Goal: Information Seeking & Learning: Learn about a topic

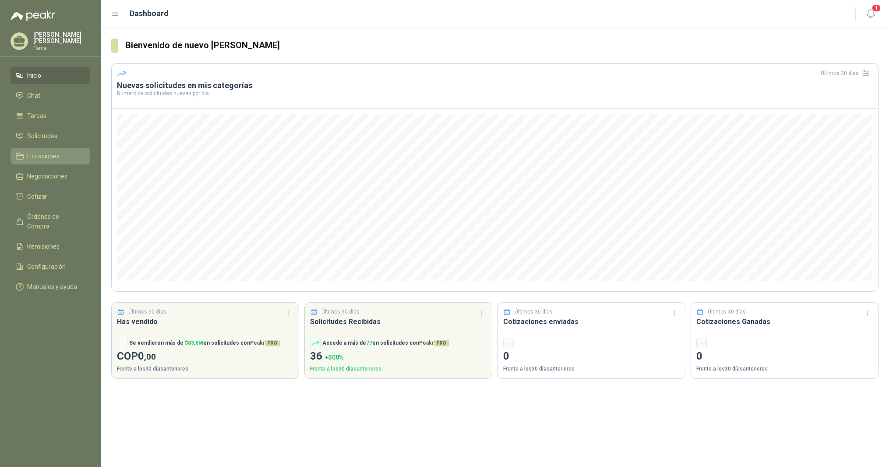
click at [41, 158] on span "Licitaciones" at bounding box center [43, 156] width 32 height 10
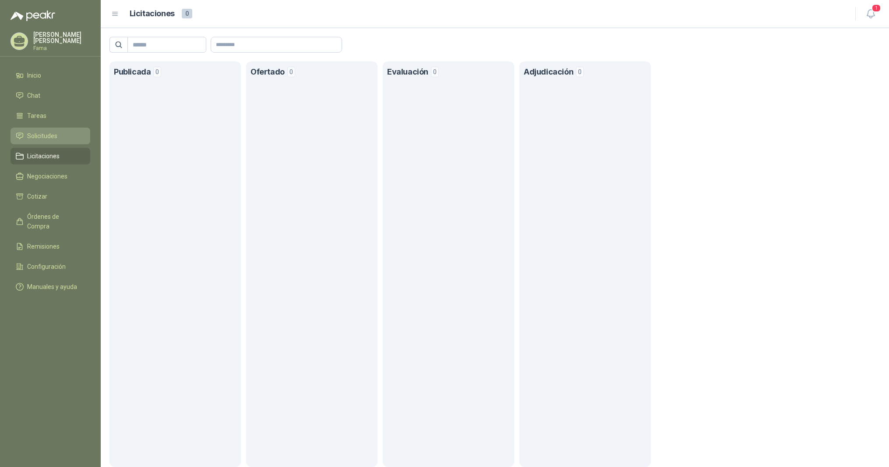
click at [26, 137] on li "Solicitudes" at bounding box center [50, 136] width 69 height 10
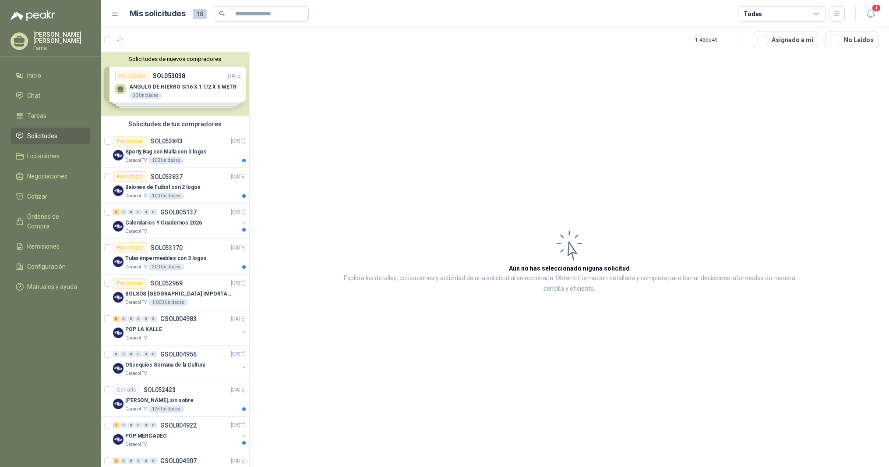
click at [169, 87] on div "Solicitudes de nuevos compradores Por cotizar SOL053038 [DATE] [PERSON_NAME] 3/…" at bounding box center [175, 84] width 148 height 64
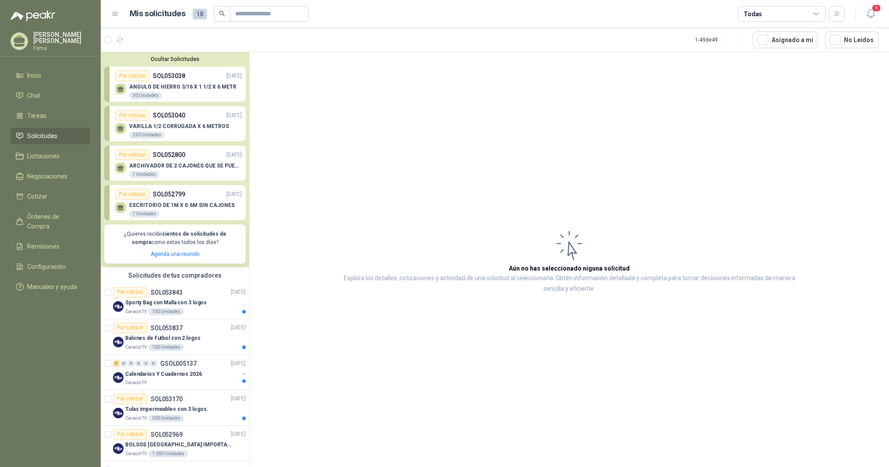
click at [180, 165] on p "ARCHIVADOR DE 2 CAJONES QUE SE PUEDA UBICAR DEBAJO DE UN ESCRITORIO DE 1M X 0.6…" at bounding box center [185, 166] width 113 height 6
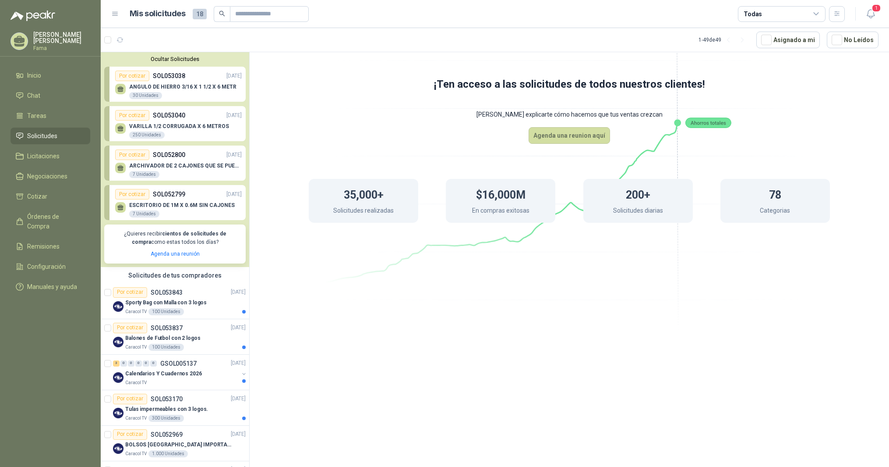
click at [143, 165] on p "ARCHIVADOR DE 2 CAJONES QUE SE PUEDA UBICAR DEBAJO DE UN ESCRITORIO DE 1M X 0.6…" at bounding box center [185, 166] width 113 height 6
click at [156, 152] on p "SOL052800" at bounding box center [169, 155] width 32 height 10
click at [129, 154] on div "Por cotizar" at bounding box center [132, 154] width 34 height 11
click at [145, 214] on div "7 Unidades" at bounding box center [144, 213] width 30 height 7
click at [83, 335] on menu "[PERSON_NAME] Fama Inicio Chat Tareas Solicitudes Licitaciones Negociaciones Co…" at bounding box center [50, 233] width 101 height 467
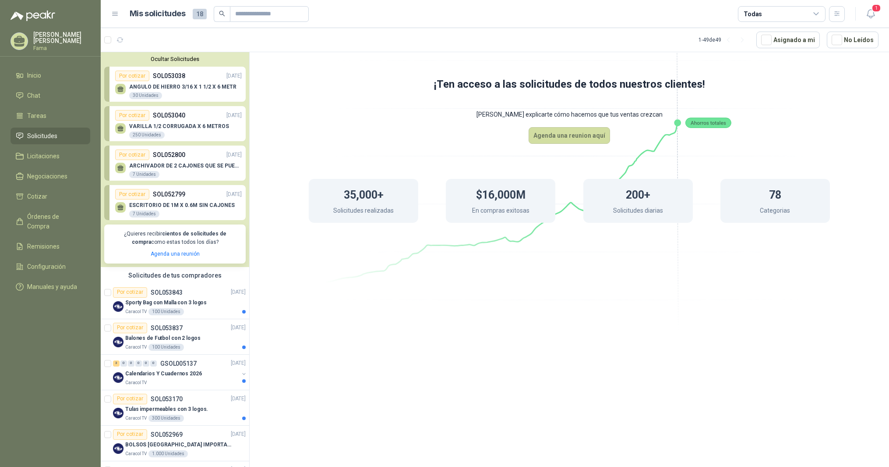
click at [61, 137] on li "Solicitudes" at bounding box center [50, 136] width 69 height 10
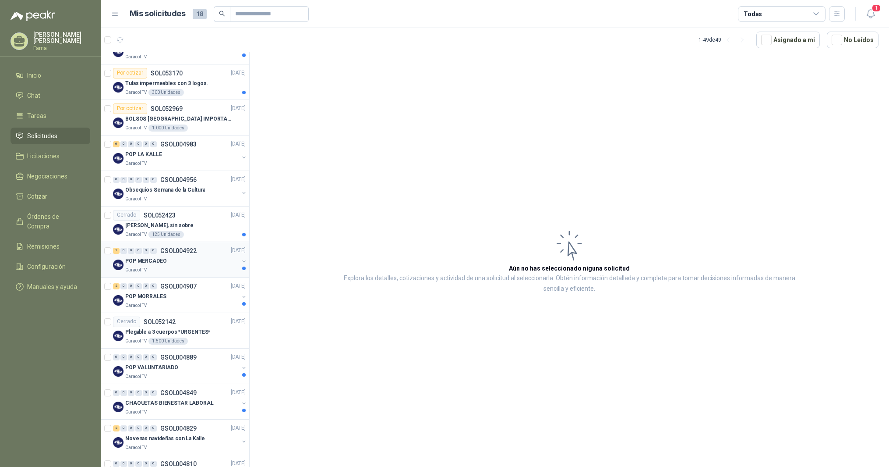
scroll to position [340, 0]
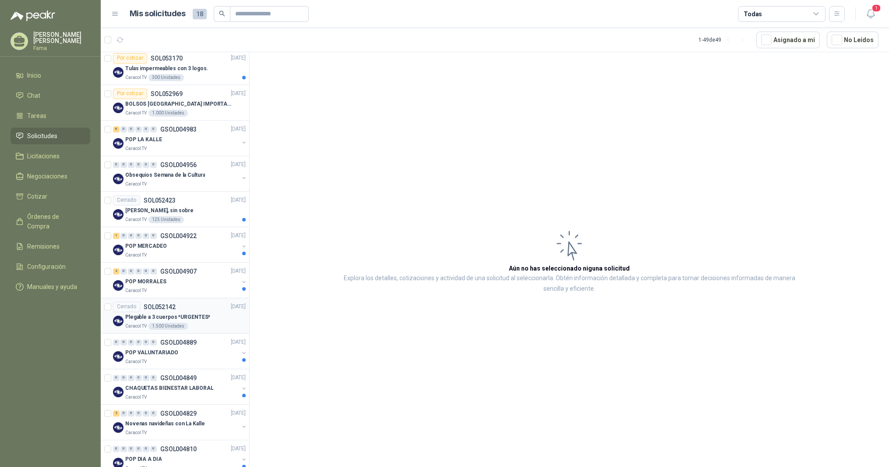
click at [174, 315] on p "Plegable a 3 cuerpos *URGENTES*" at bounding box center [167, 317] width 85 height 8
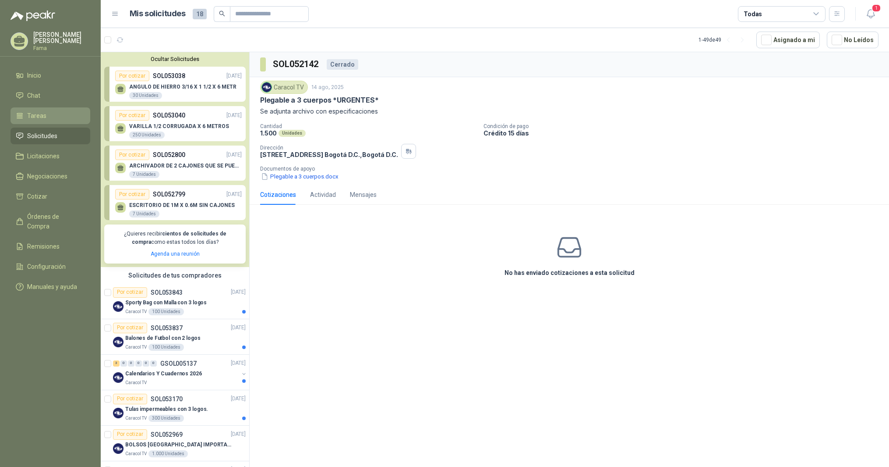
click at [37, 115] on span "Tareas" at bounding box center [36, 116] width 19 height 10
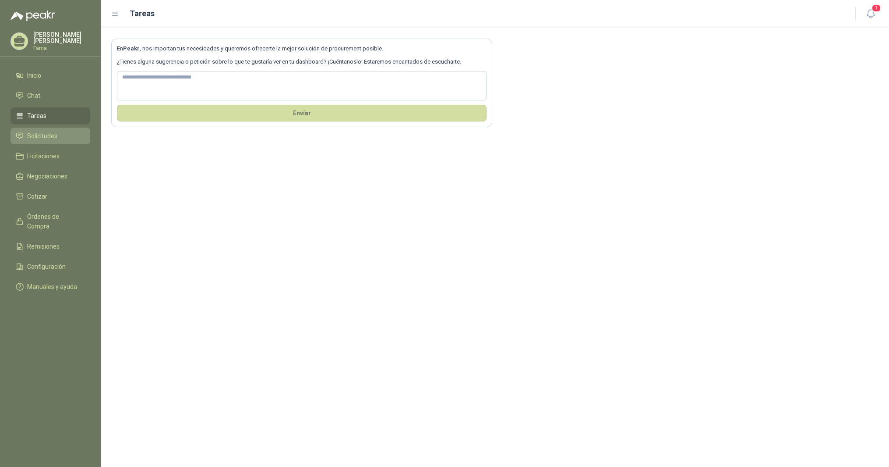
click at [44, 136] on span "Solicitudes" at bounding box center [42, 136] width 30 height 10
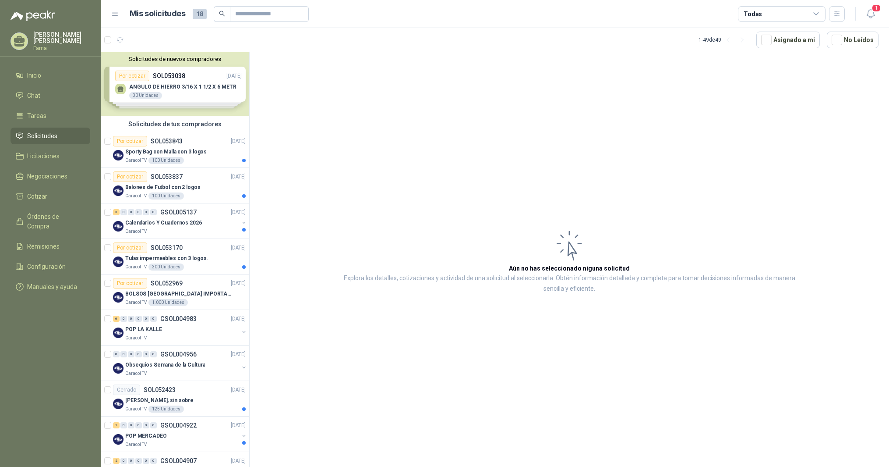
click at [125, 76] on div "Solicitudes de nuevos compradores Por cotizar SOL053038 [DATE] [PERSON_NAME] 3/…" at bounding box center [175, 84] width 148 height 64
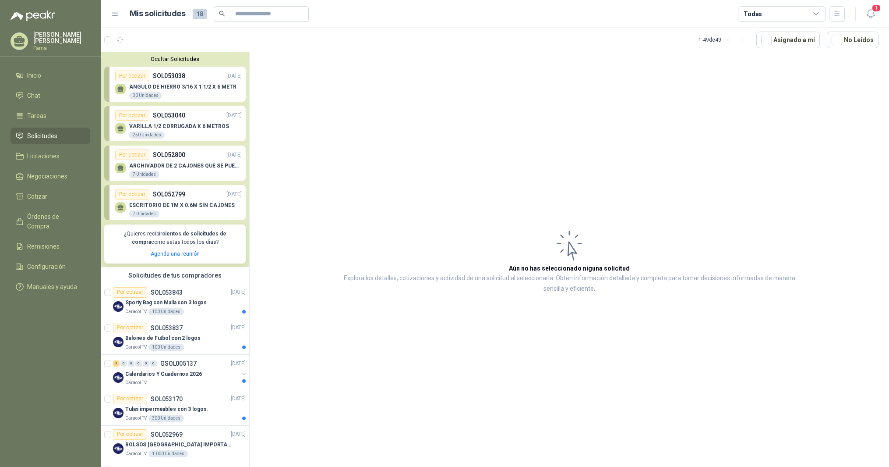
click at [117, 171] on icon at bounding box center [120, 167] width 7 height 7
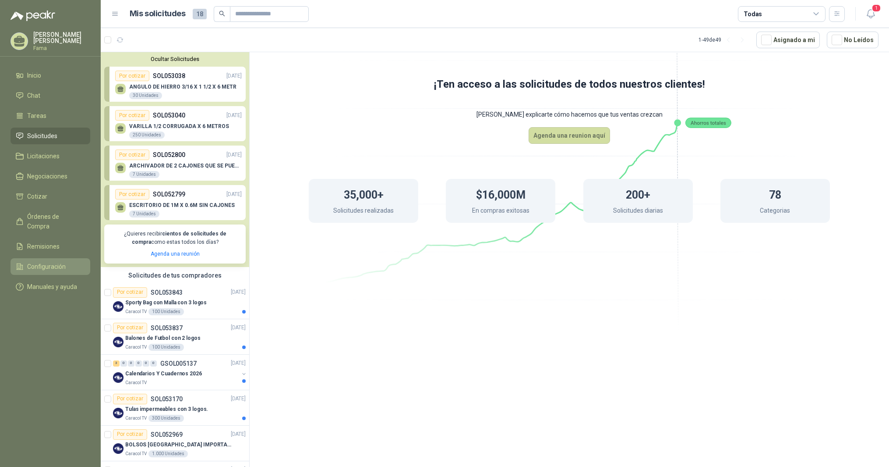
click at [39, 262] on span "Configuración" at bounding box center [46, 267] width 39 height 10
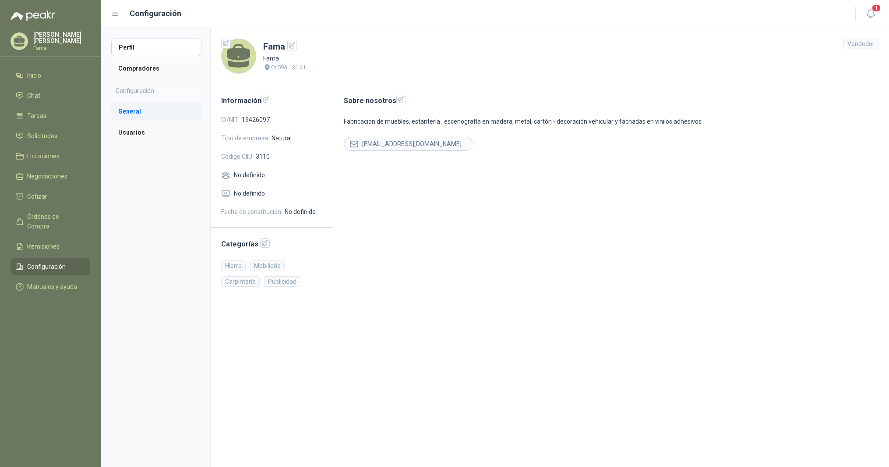
click at [134, 111] on li "General" at bounding box center [156, 112] width 90 height 18
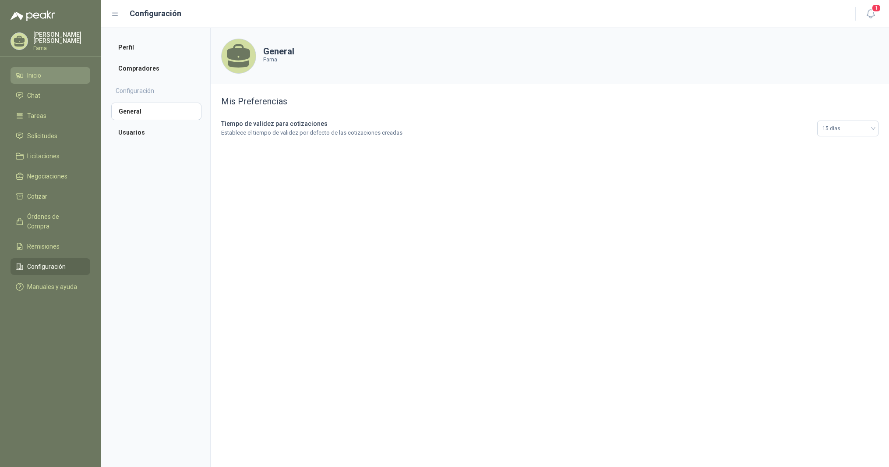
click at [29, 77] on span "Inicio" at bounding box center [34, 76] width 14 height 10
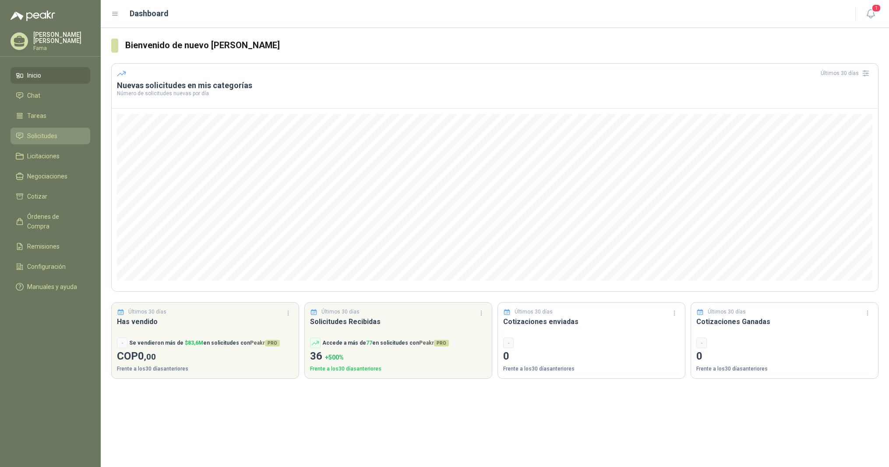
click at [41, 134] on span "Solicitudes" at bounding box center [42, 136] width 30 height 10
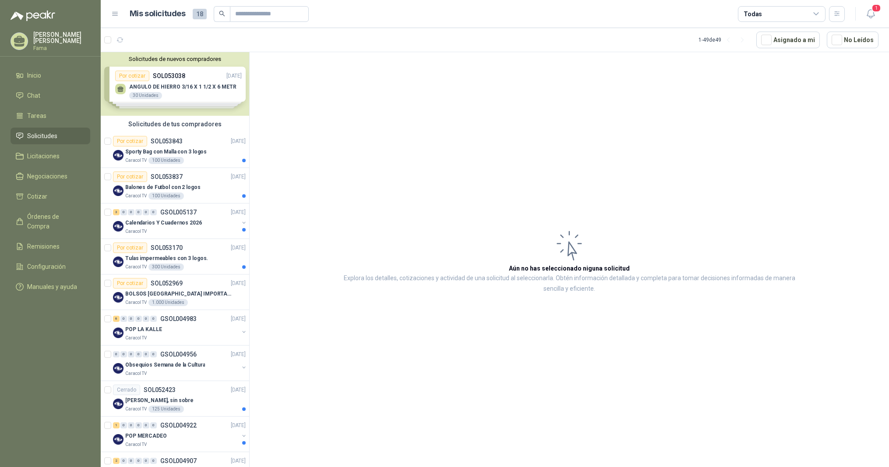
click at [145, 94] on div "Solicitudes de nuevos compradores Por cotizar SOL053038 [DATE] [PERSON_NAME] 3/…" at bounding box center [175, 84] width 148 height 64
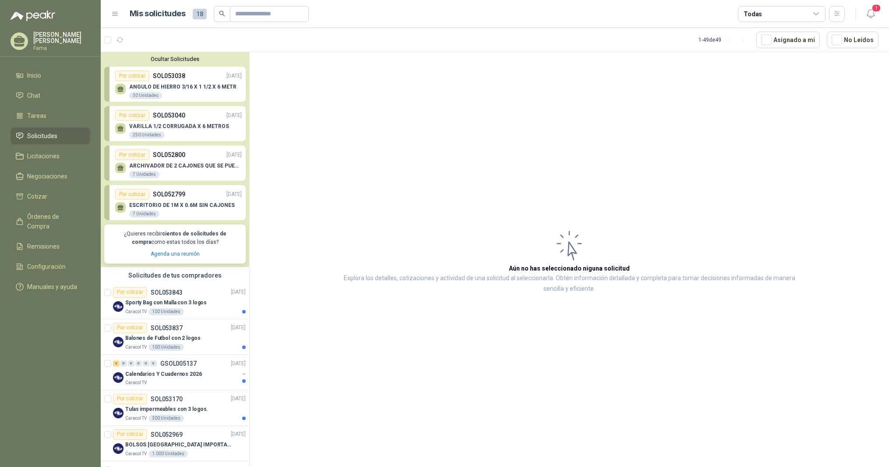
click at [143, 174] on div "7 Unidades" at bounding box center [144, 174] width 30 height 7
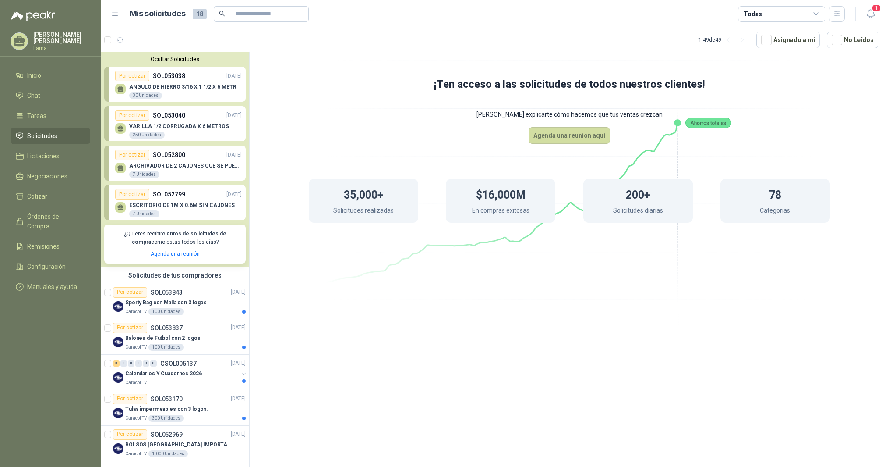
click at [55, 333] on menu "[PERSON_NAME] Fama Inicio Chat Tareas Solicitudes Licitaciones Negociaciones Co…" at bounding box center [50, 233] width 101 height 467
click at [50, 282] on span "Manuales y ayuda" at bounding box center [52, 287] width 50 height 10
